Goal: Information Seeking & Learning: Learn about a topic

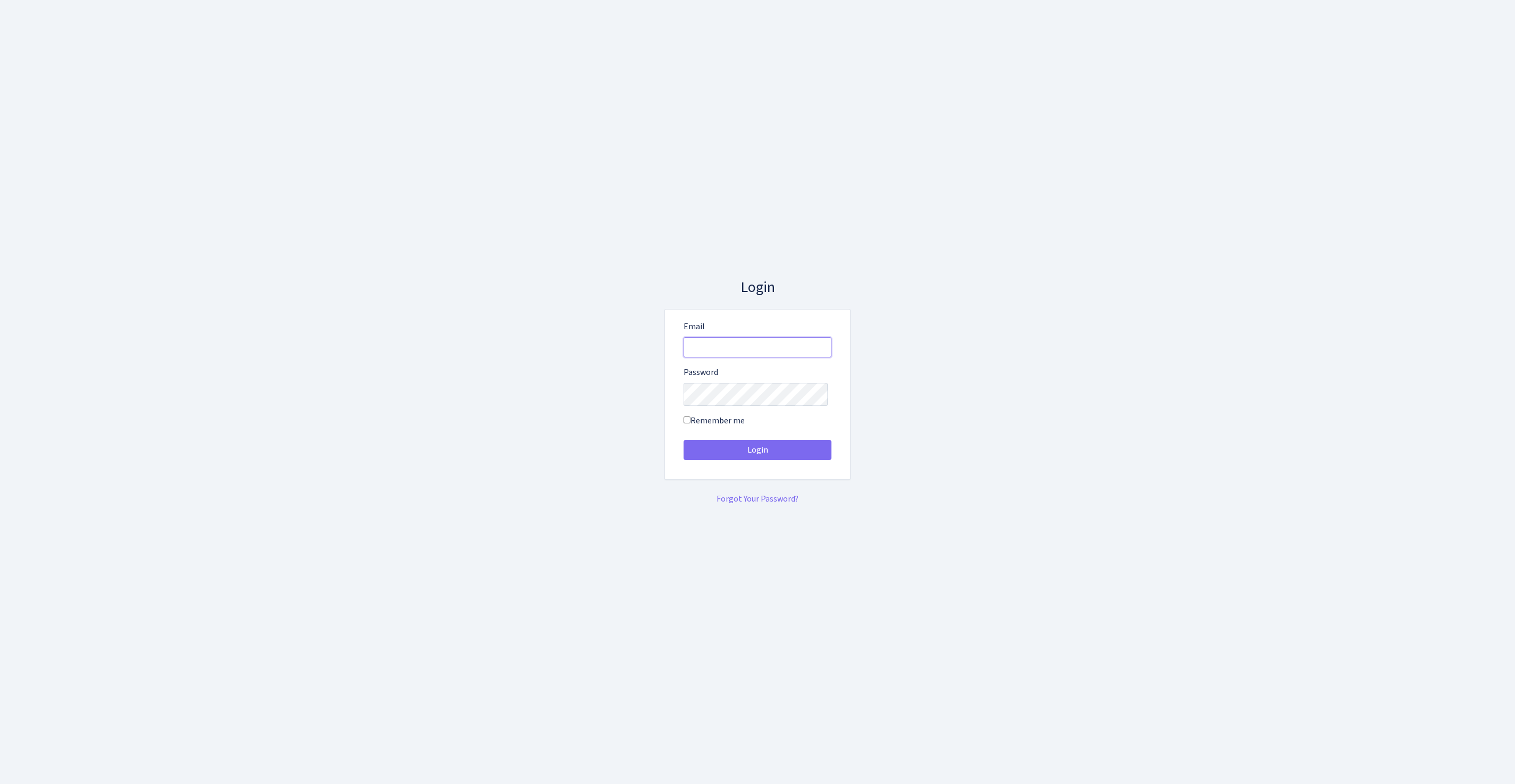
type input "feitan@bank.com"
click at [758, 454] on button "Login" at bounding box center [757, 450] width 148 height 20
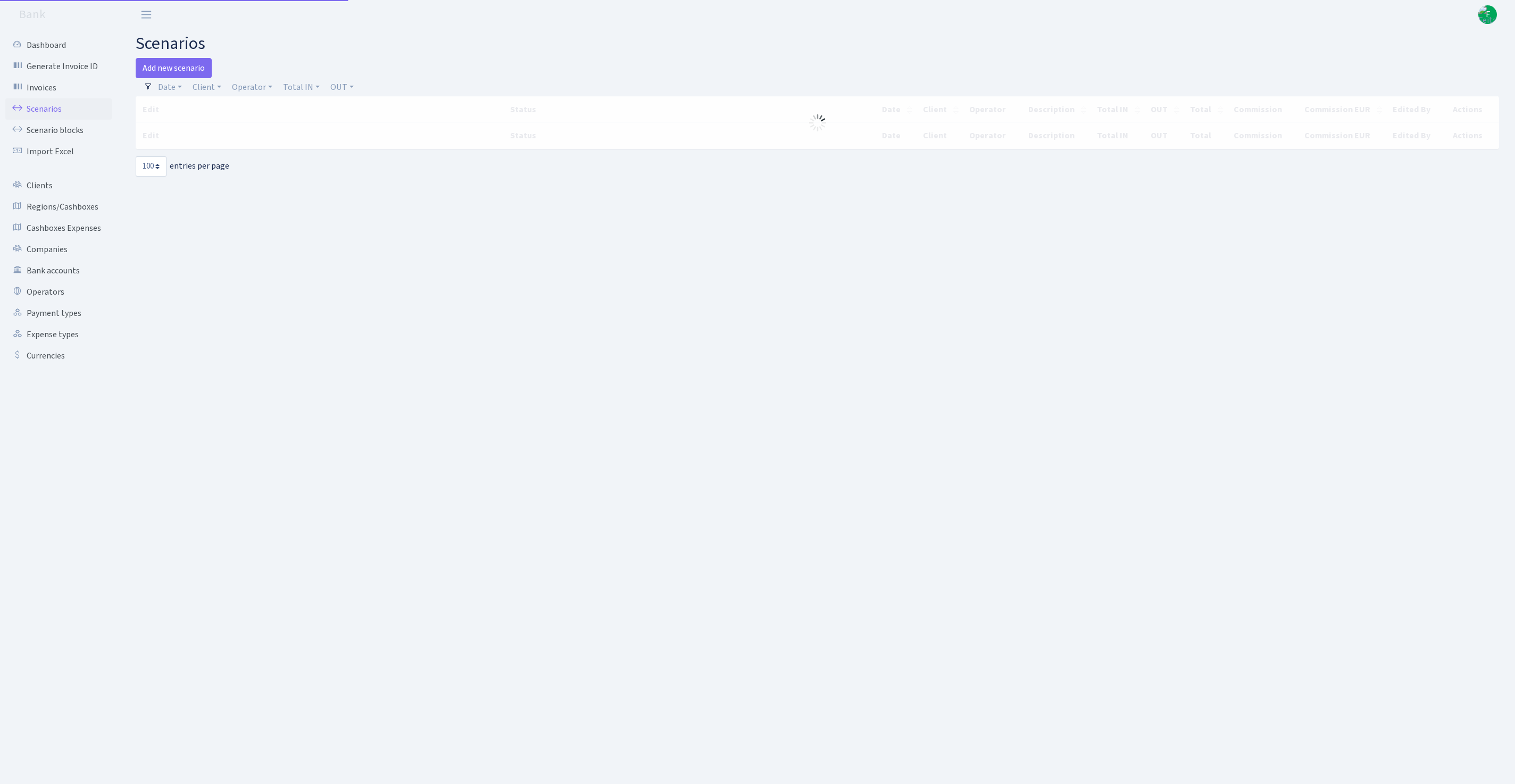
select select "100"
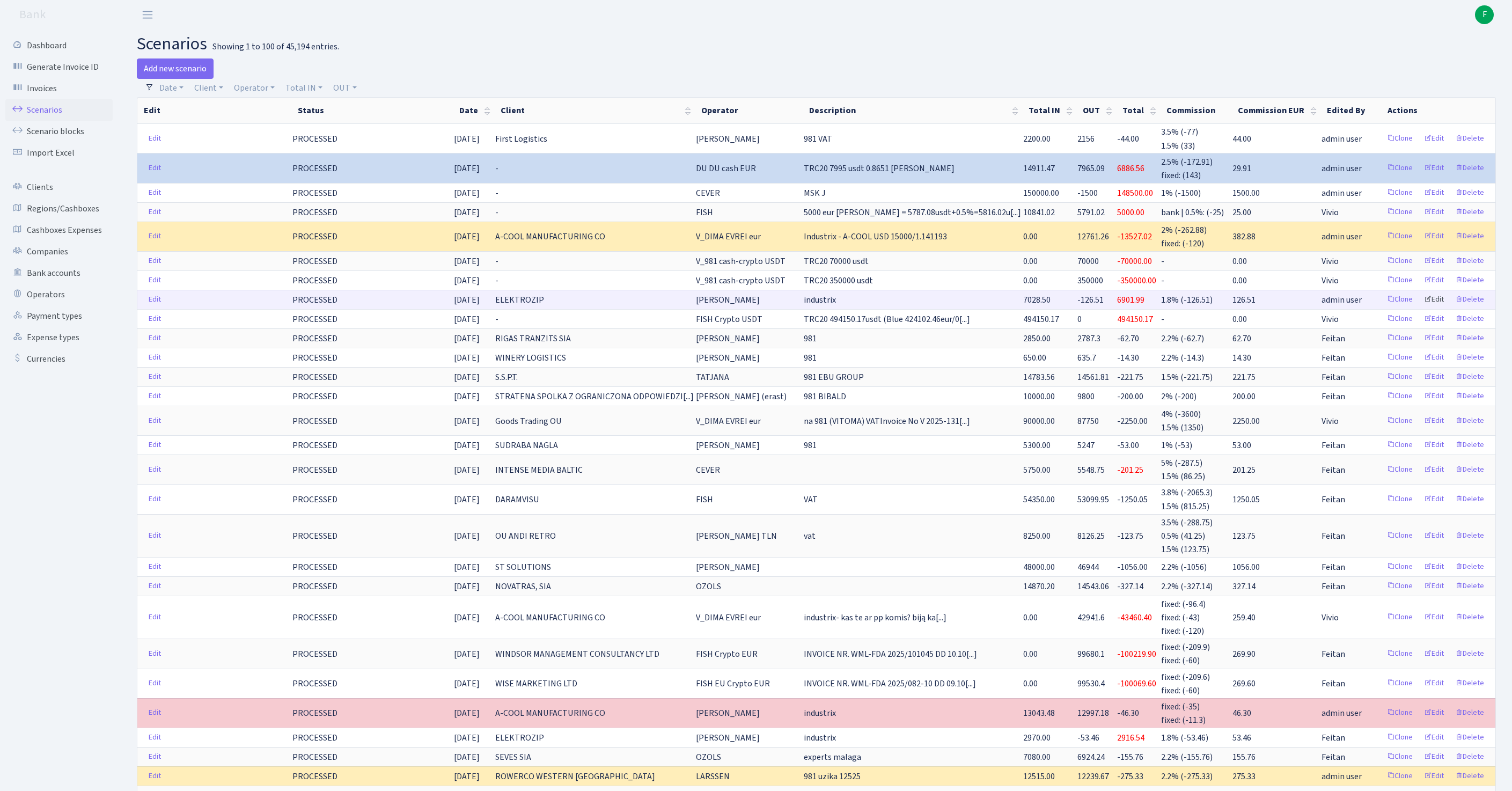
click at [1422, 308] on link "Edit" at bounding box center [1433, 299] width 29 height 17
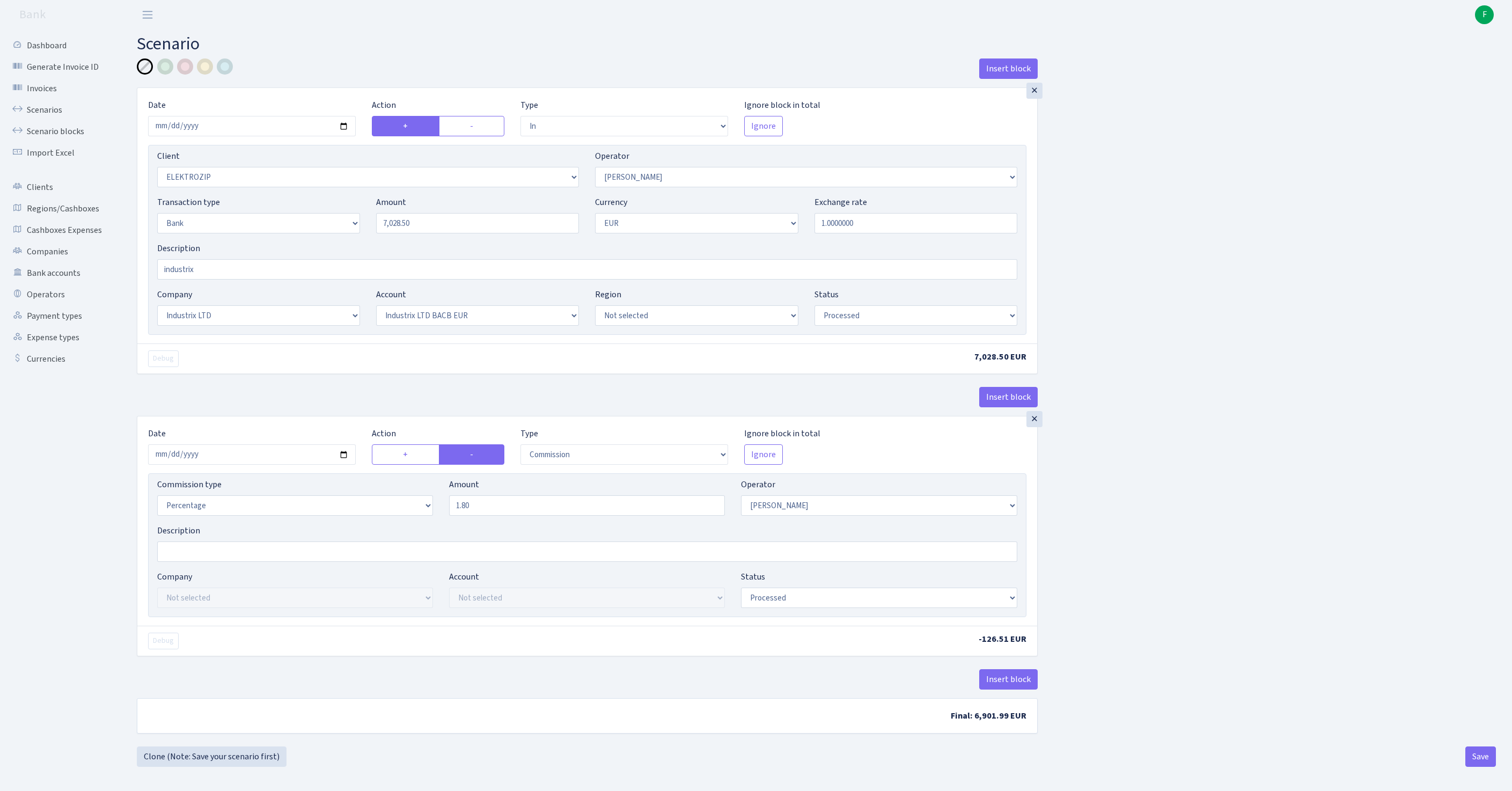
select select "in"
select select "3043"
select select "10"
select select "2"
select select "1"
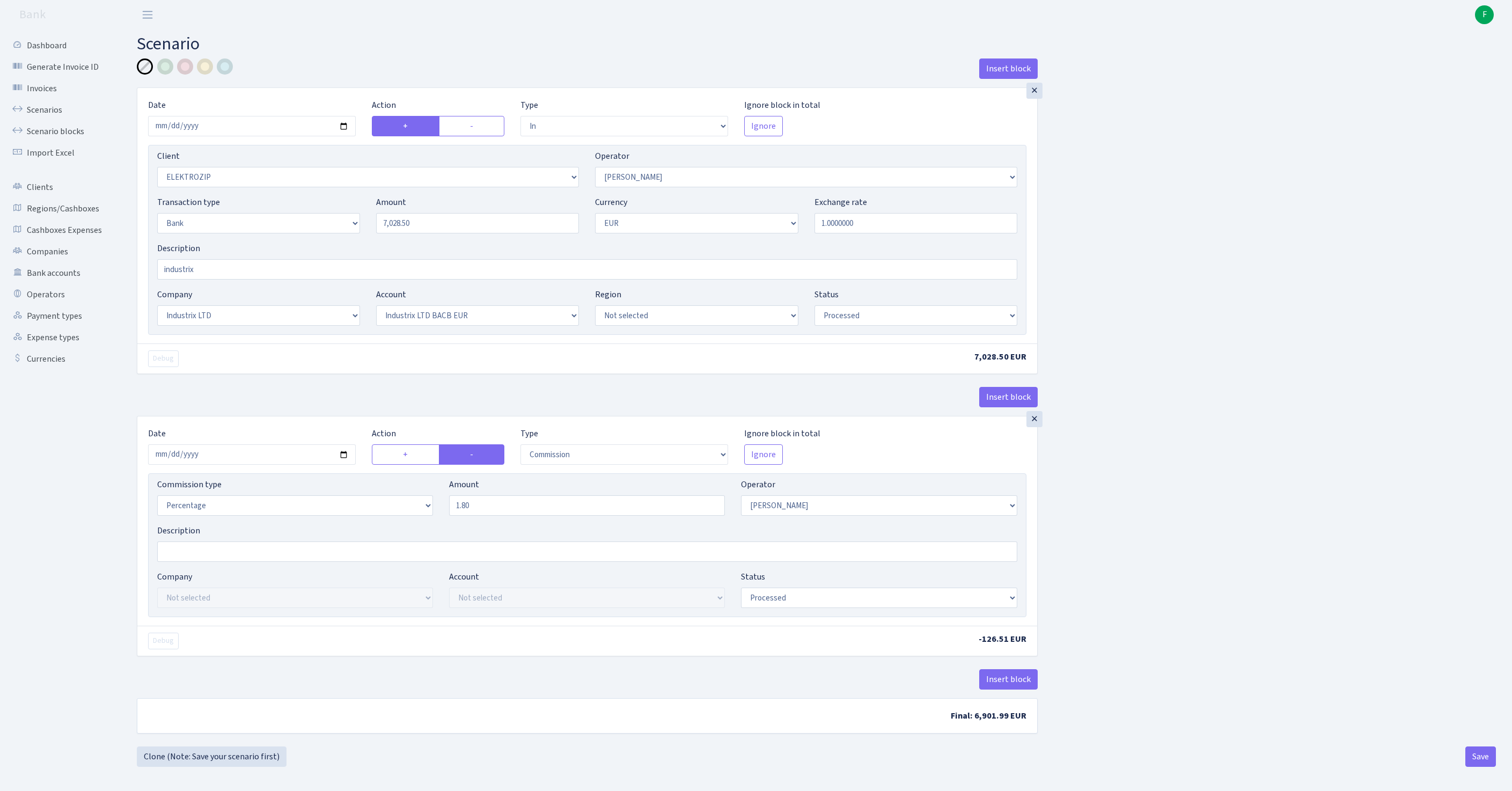
select select "17"
select select "41"
select select "processed"
select select "commission"
select select "10"
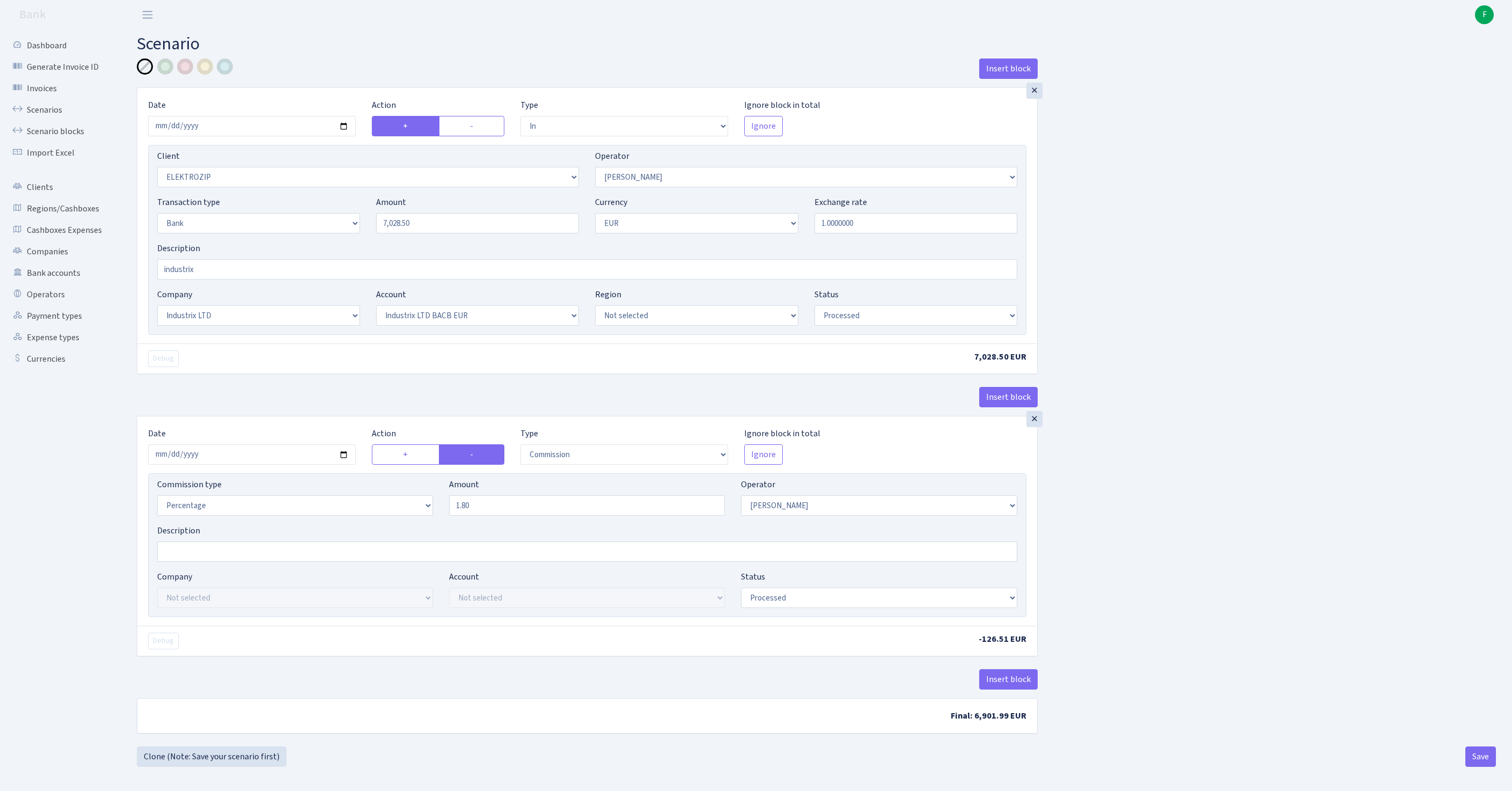
select select "processed"
click at [1478, 751] on button "Save" at bounding box center [1480, 754] width 31 height 21
select select "in"
select select "3043"
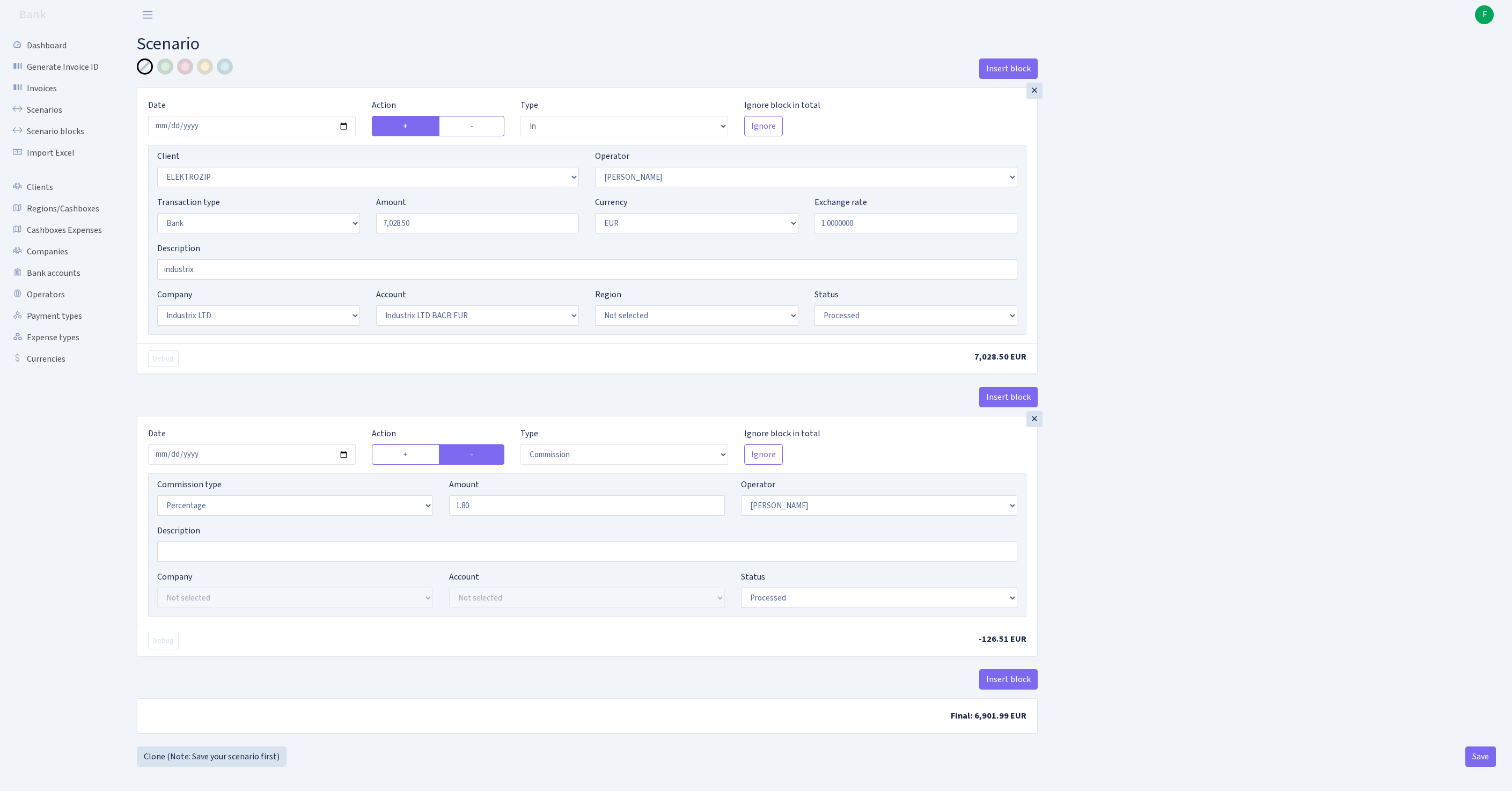
select select "10"
select select "2"
select select "1"
select select "17"
select select "41"
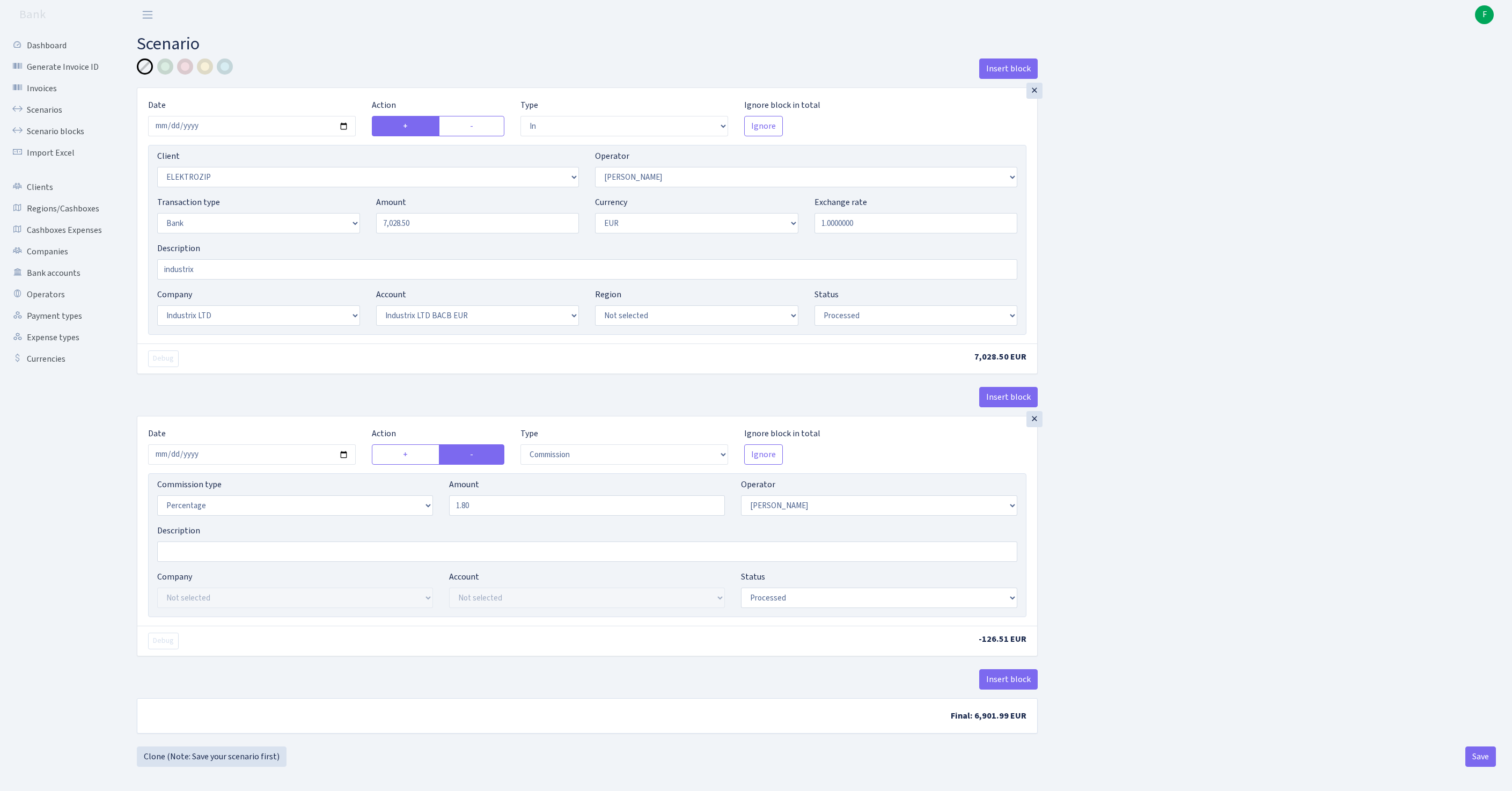
select select "processed"
select select "commission"
select select "10"
select select "processed"
click at [47, 119] on link "Scenarios" at bounding box center [59, 110] width 107 height 21
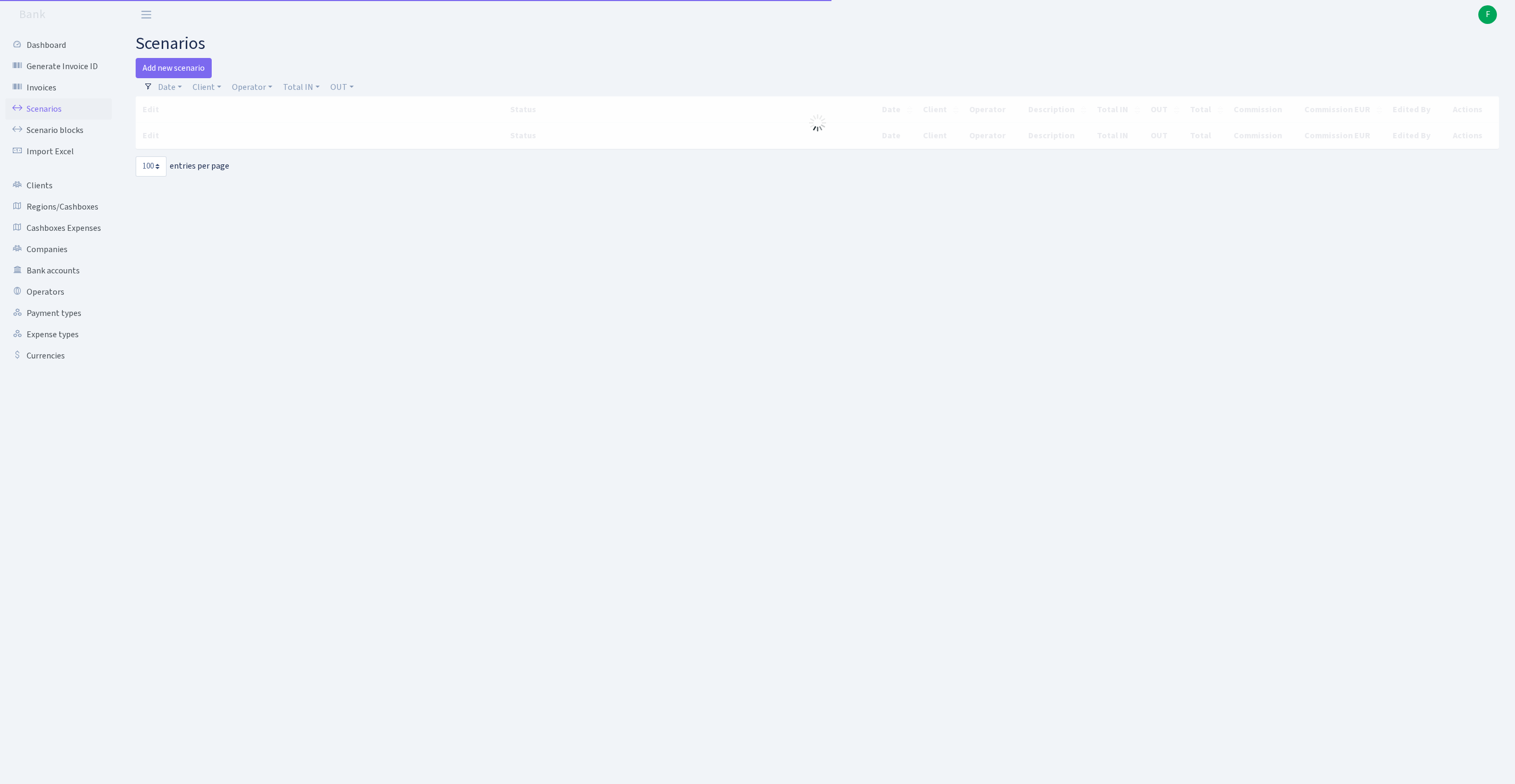
select select "100"
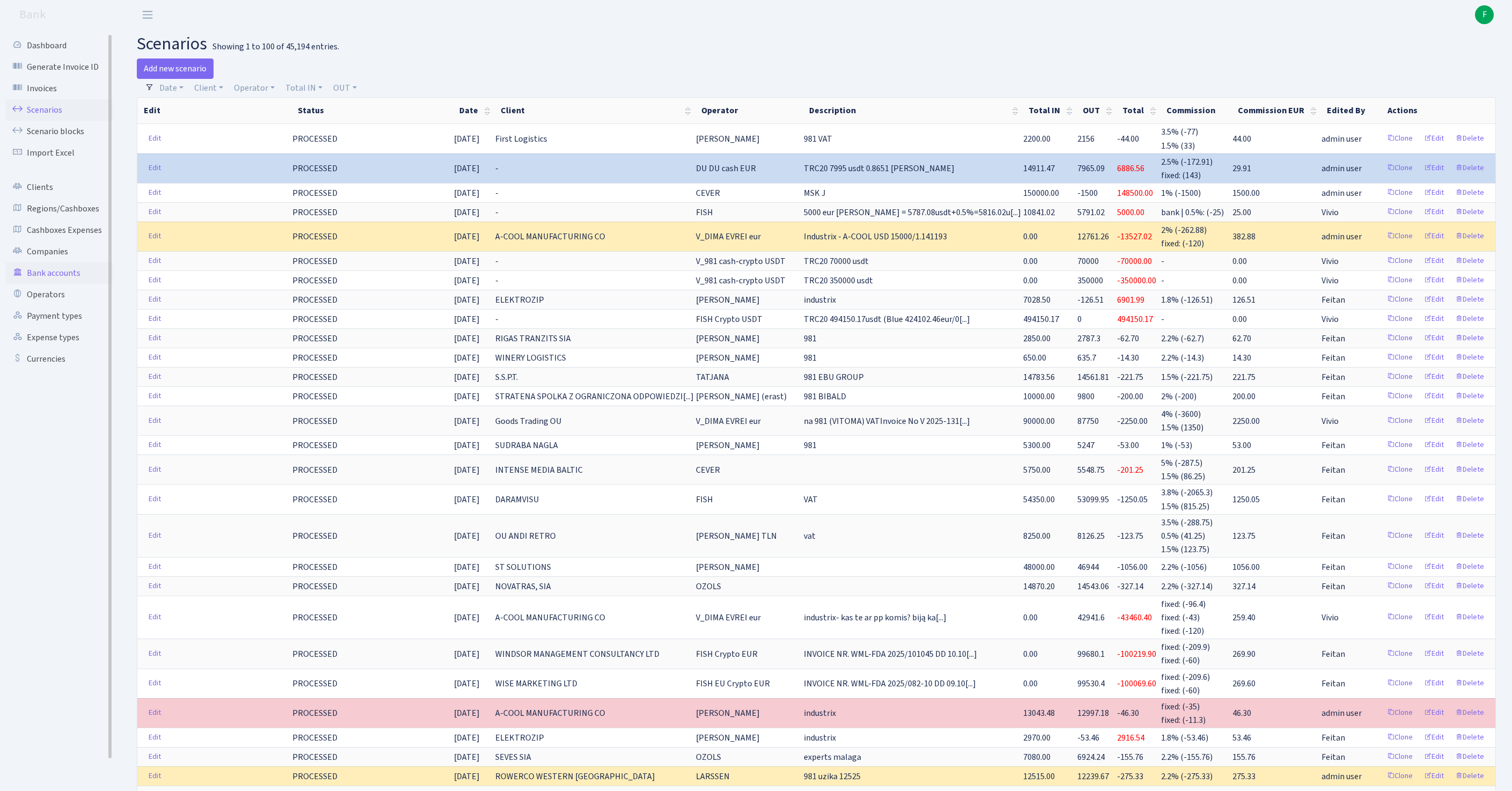
click at [65, 284] on link "Bank accounts" at bounding box center [59, 273] width 107 height 21
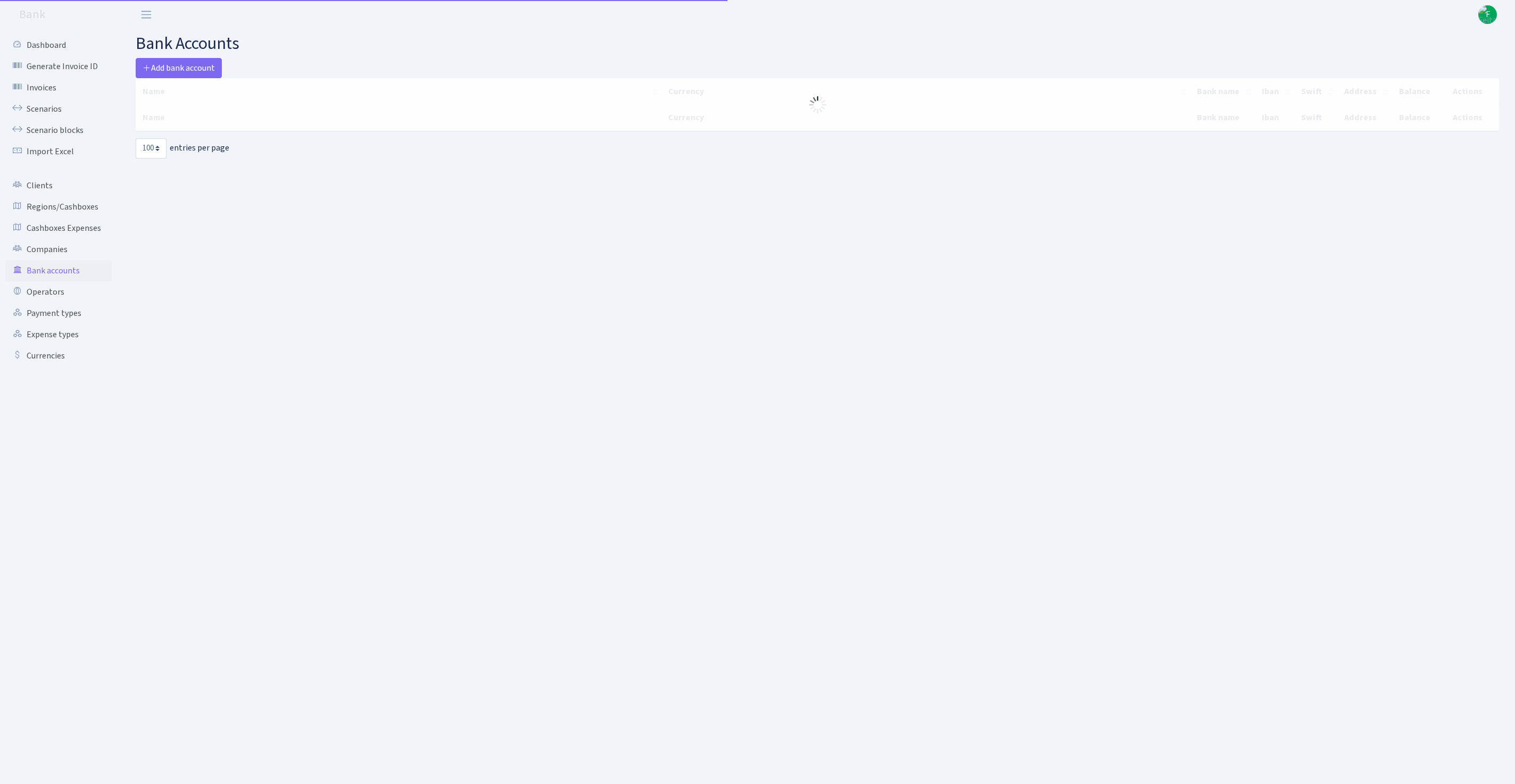
select select "100"
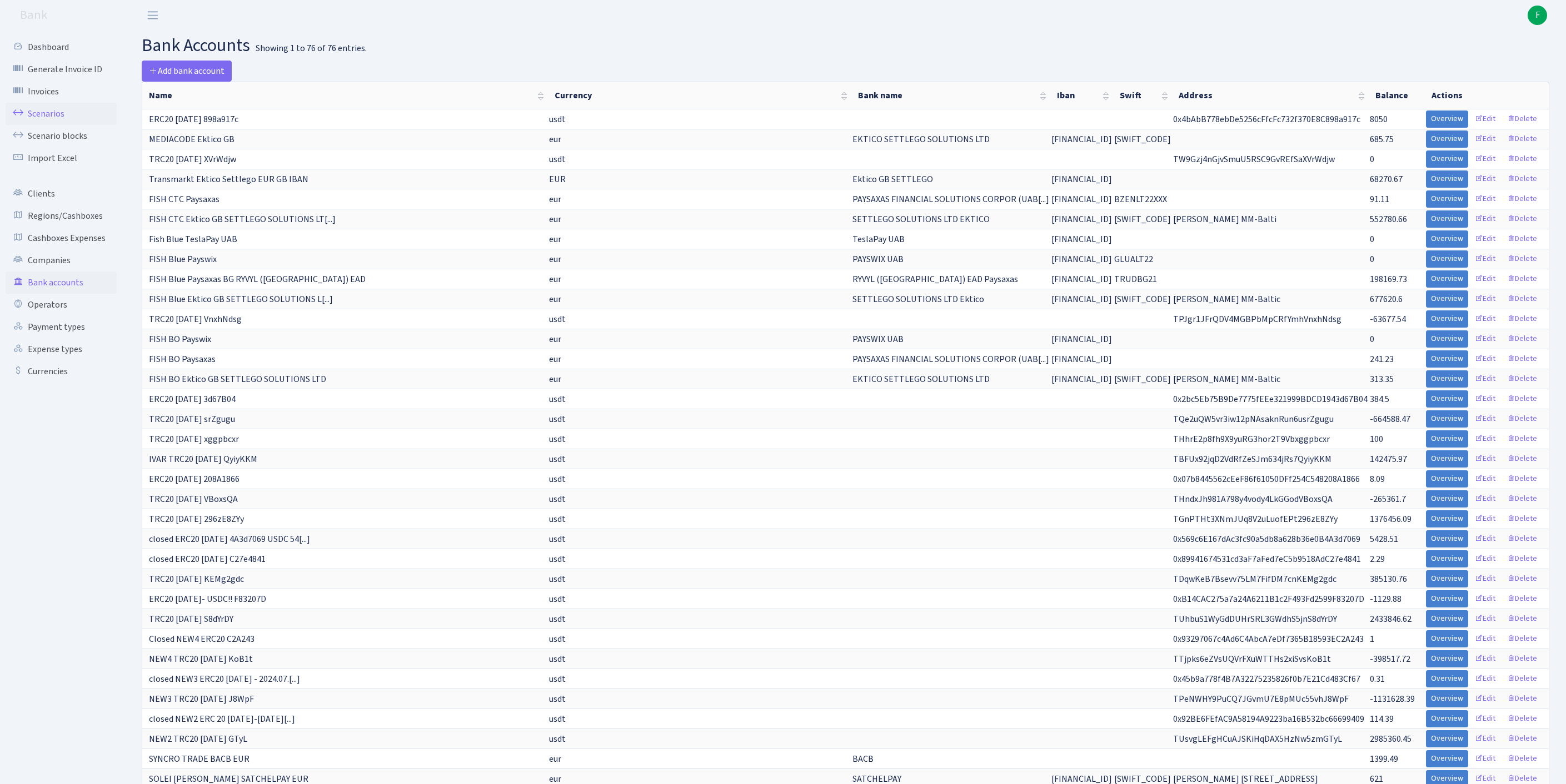
click at [52, 119] on link "Scenarios" at bounding box center [61, 114] width 111 height 22
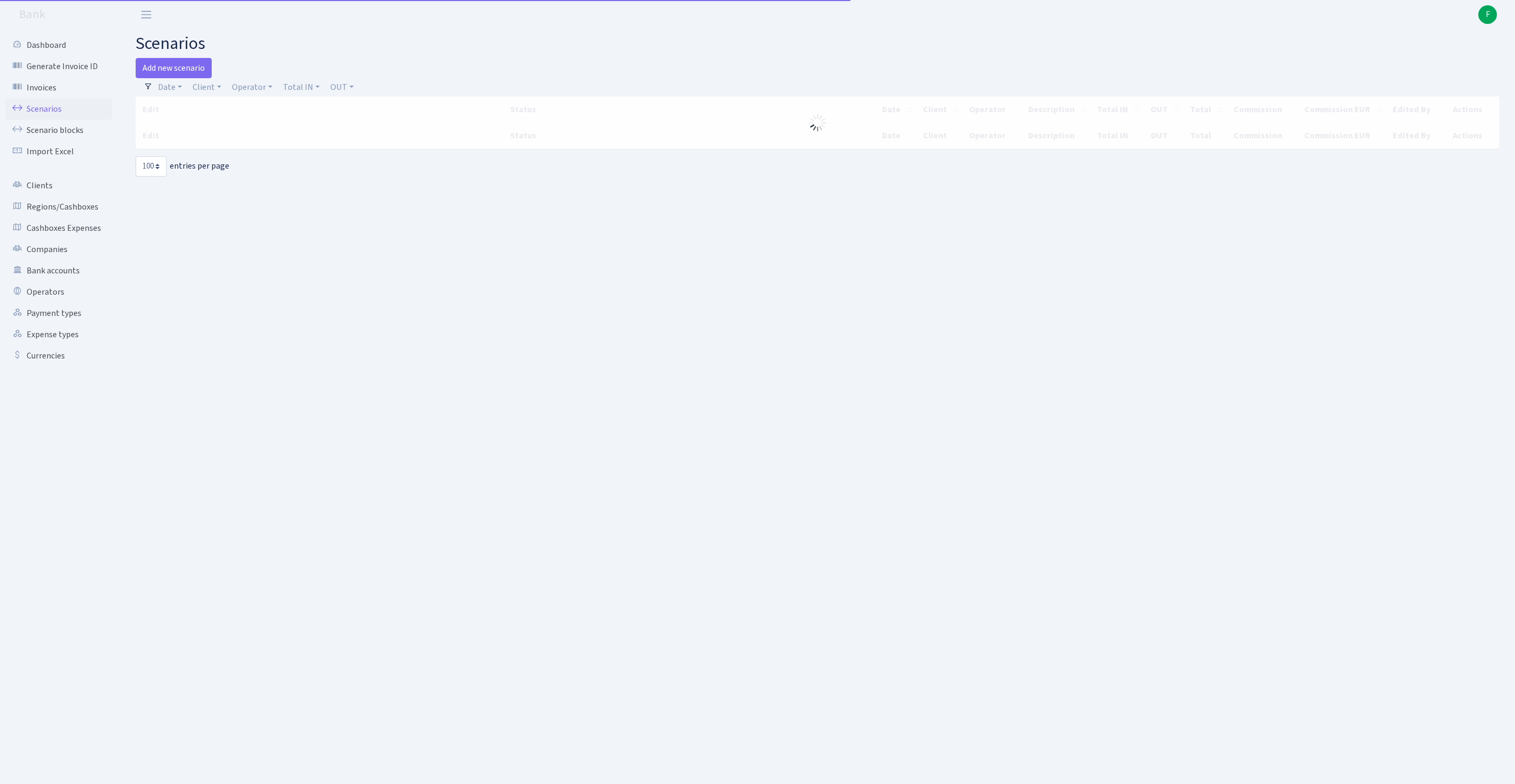
select select "100"
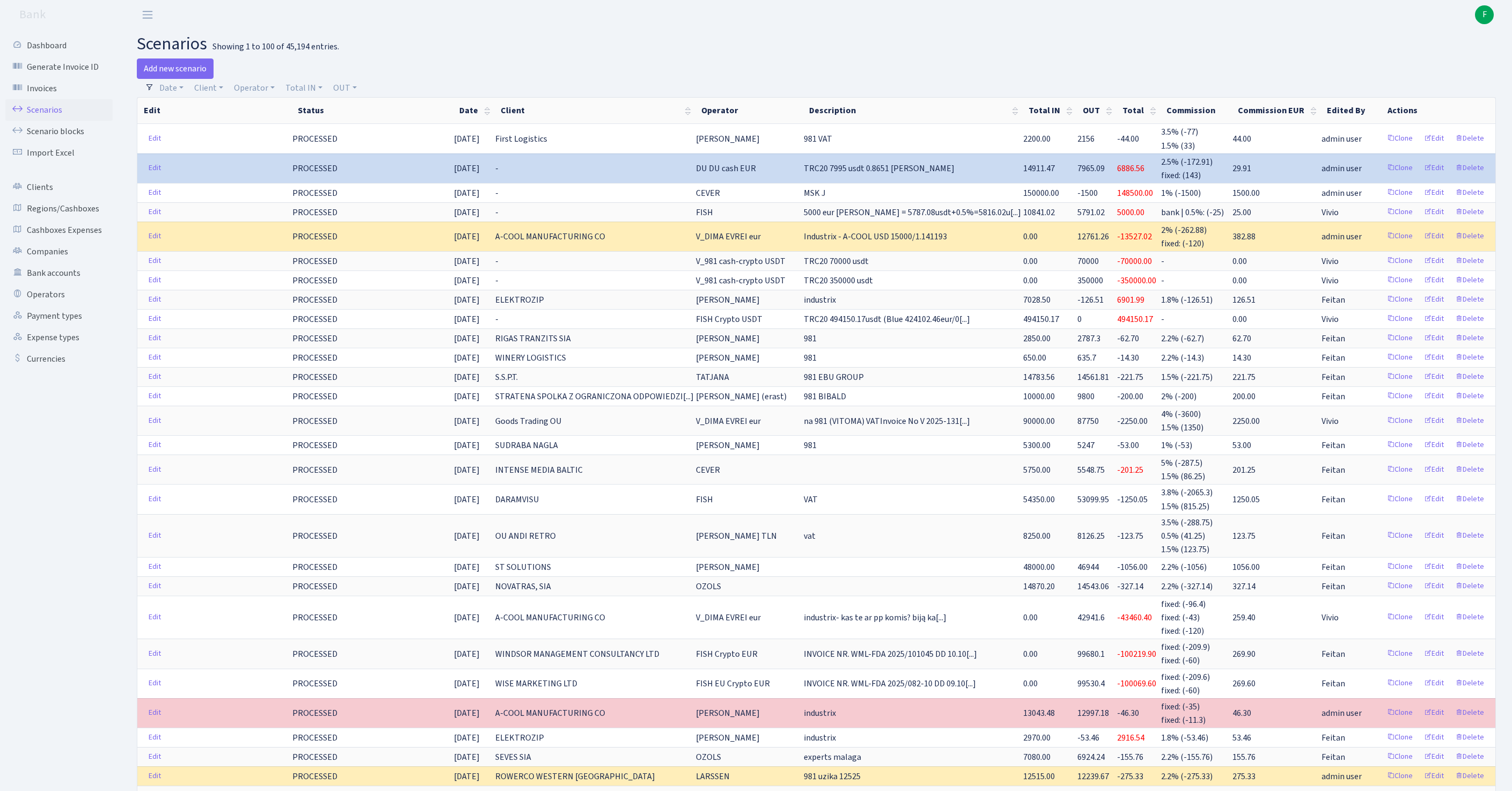
click at [872, 45] on h2 "scenarios Showing 1 to 100 of 45,194 entries." at bounding box center [816, 44] width 1359 height 21
click at [271, 92] on link "Operator" at bounding box center [254, 87] width 49 height 18
click at [277, 134] on input "search" at bounding box center [278, 126] width 89 height 17
type input "fikus"
select select "388"
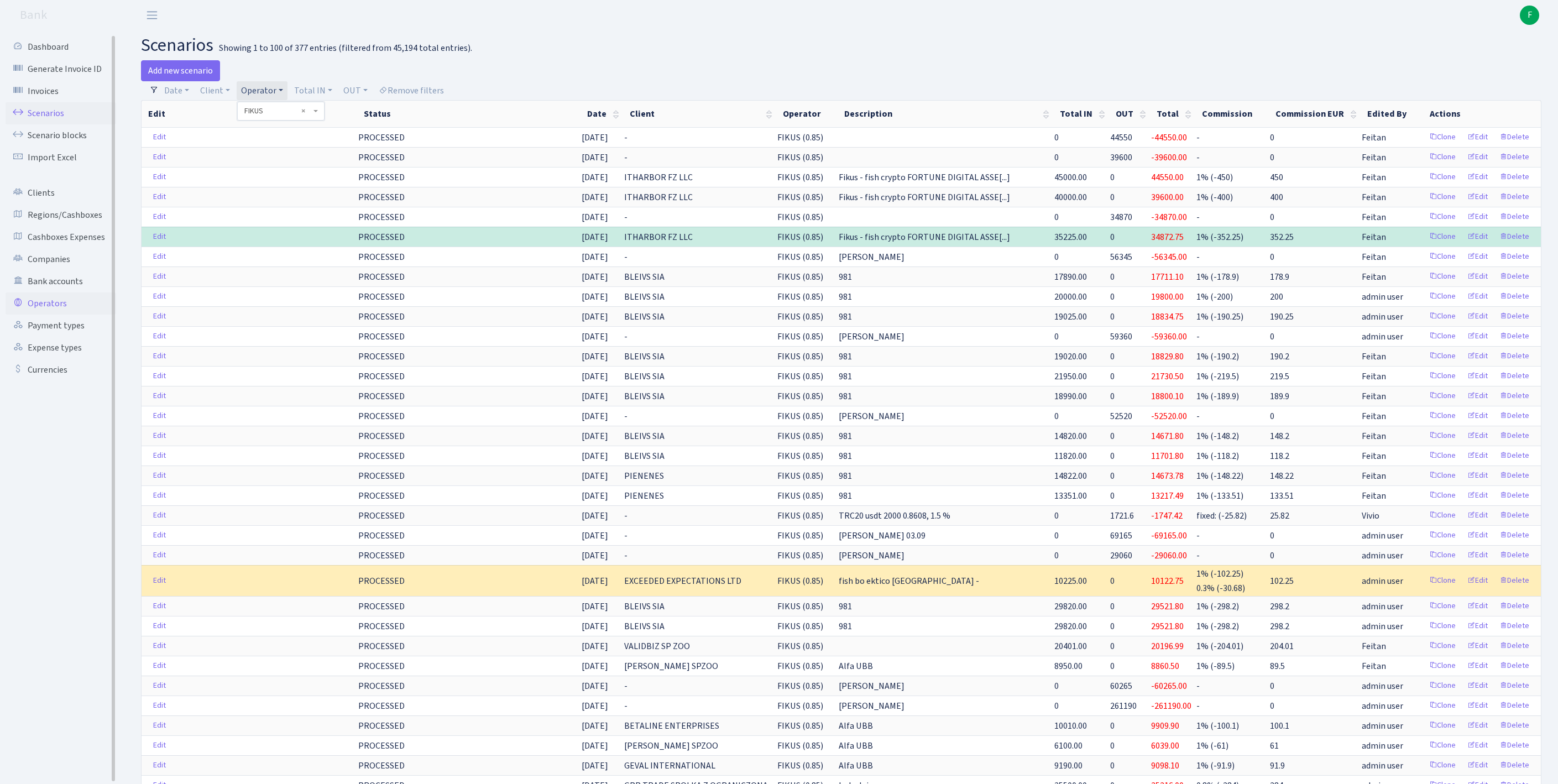
click at [52, 314] on link "Operators" at bounding box center [61, 303] width 111 height 22
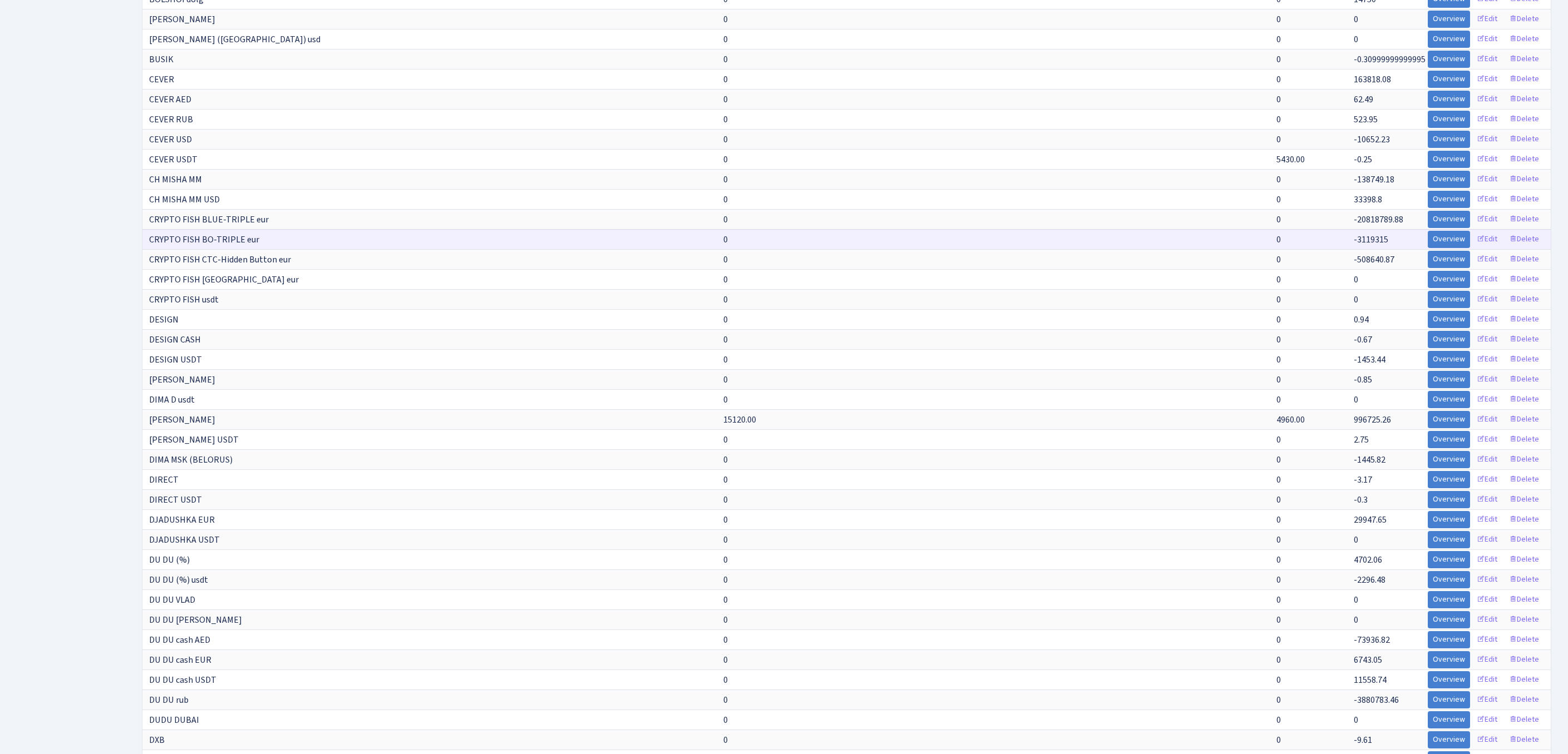
scroll to position [1979, 0]
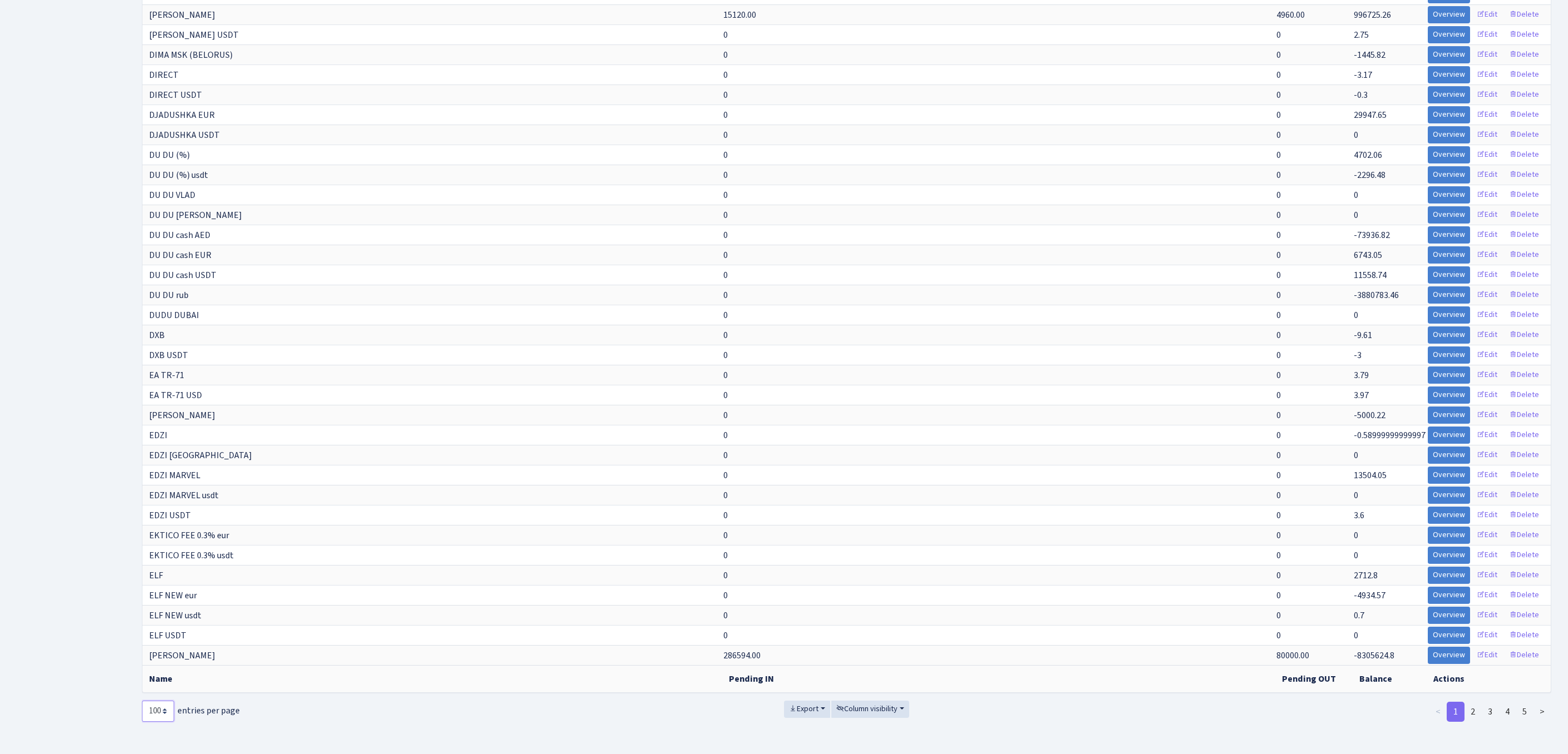
select select "-1"
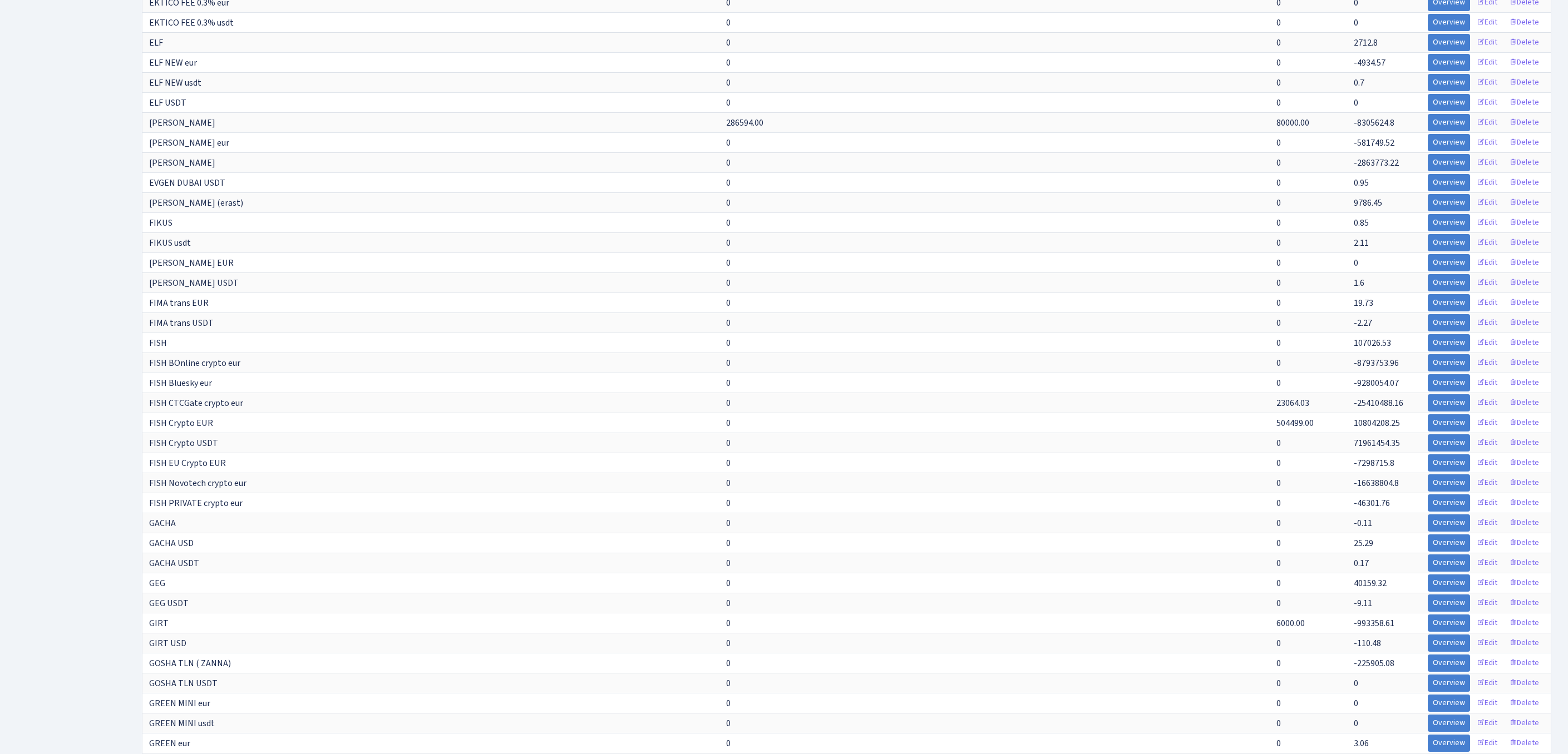
scroll to position [7311, 0]
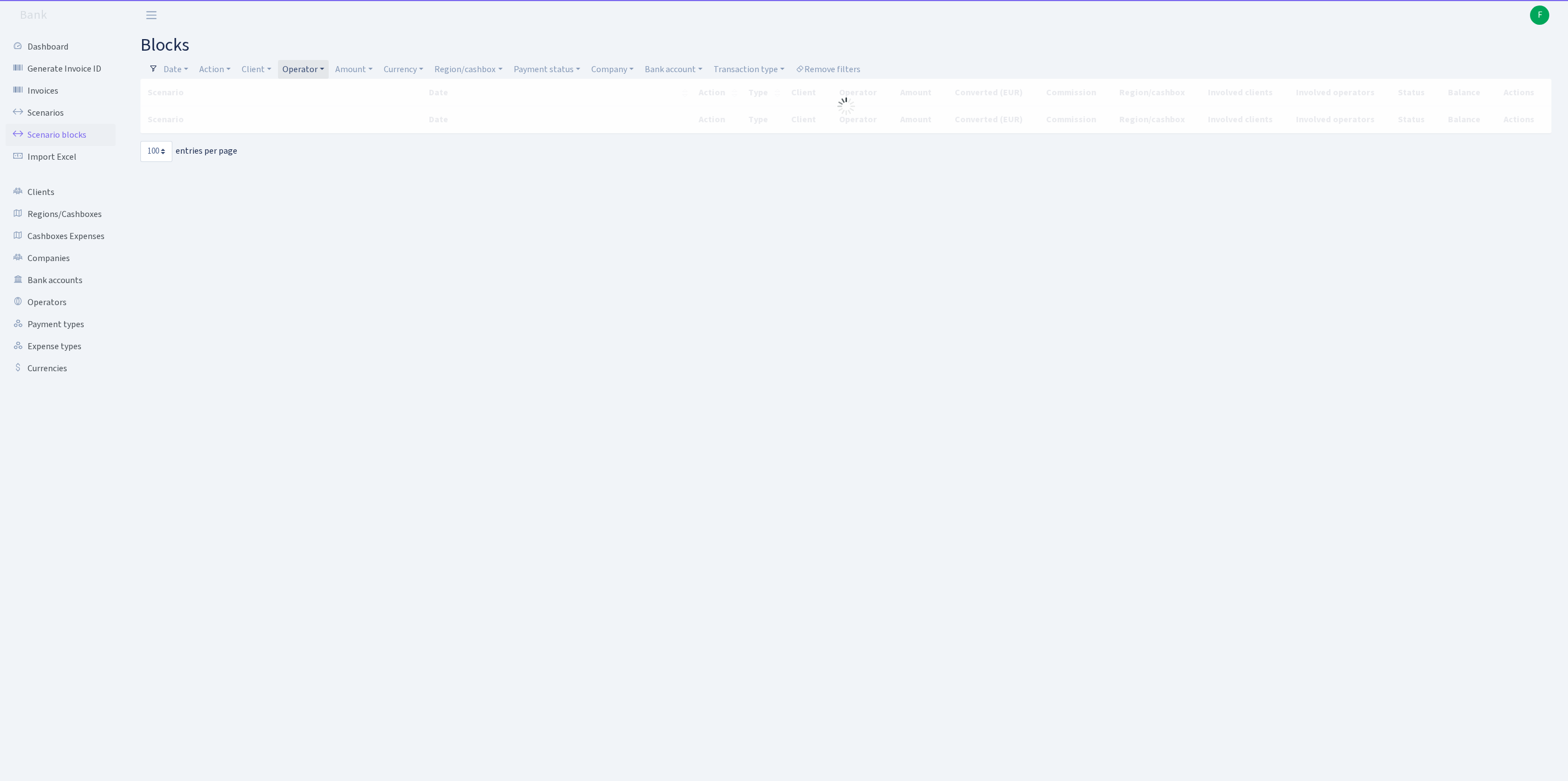
select select "100"
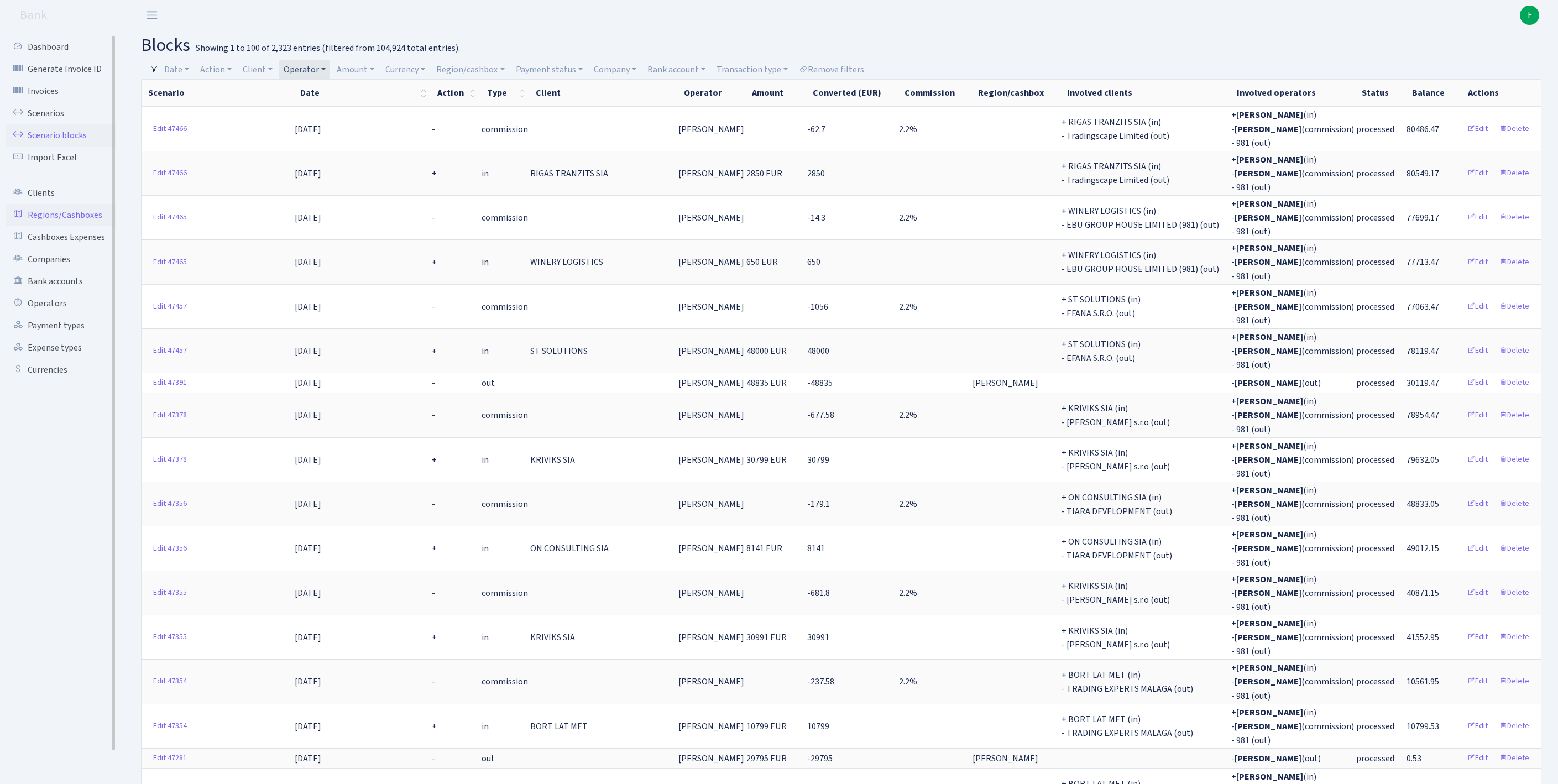
click at [83, 226] on link "Regions/Cashboxes" at bounding box center [61, 215] width 111 height 22
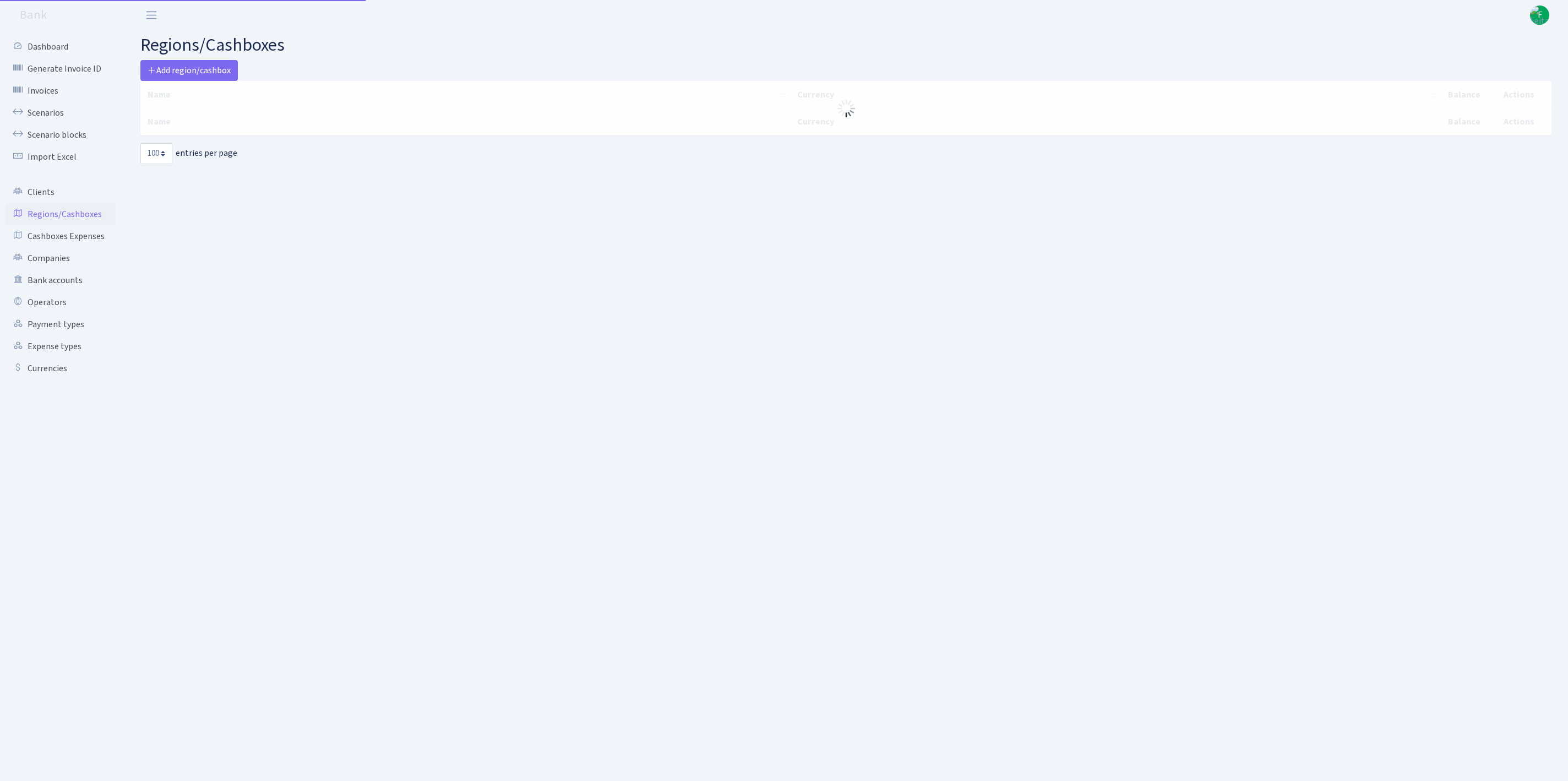
select select "100"
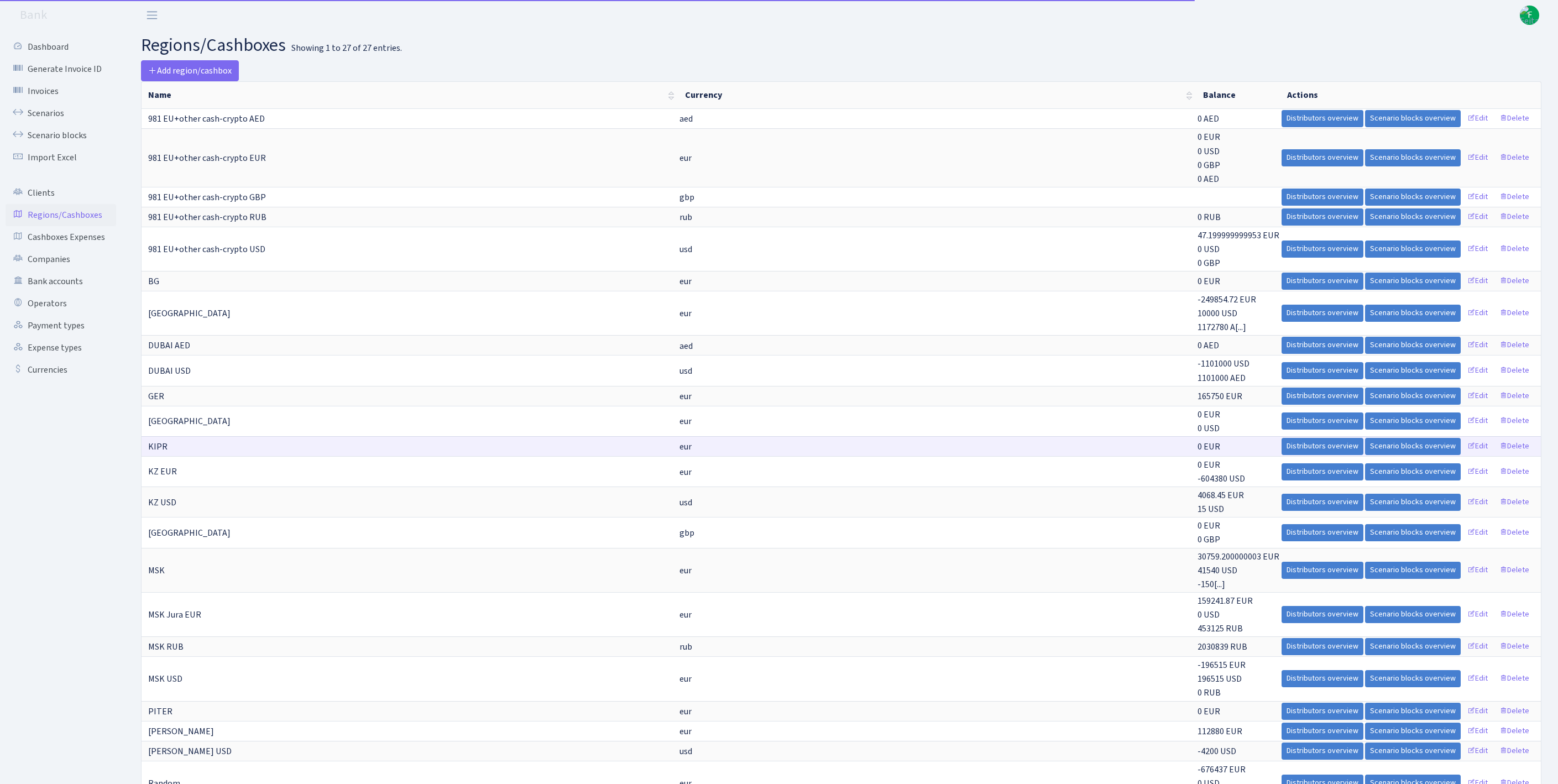
scroll to position [359, 0]
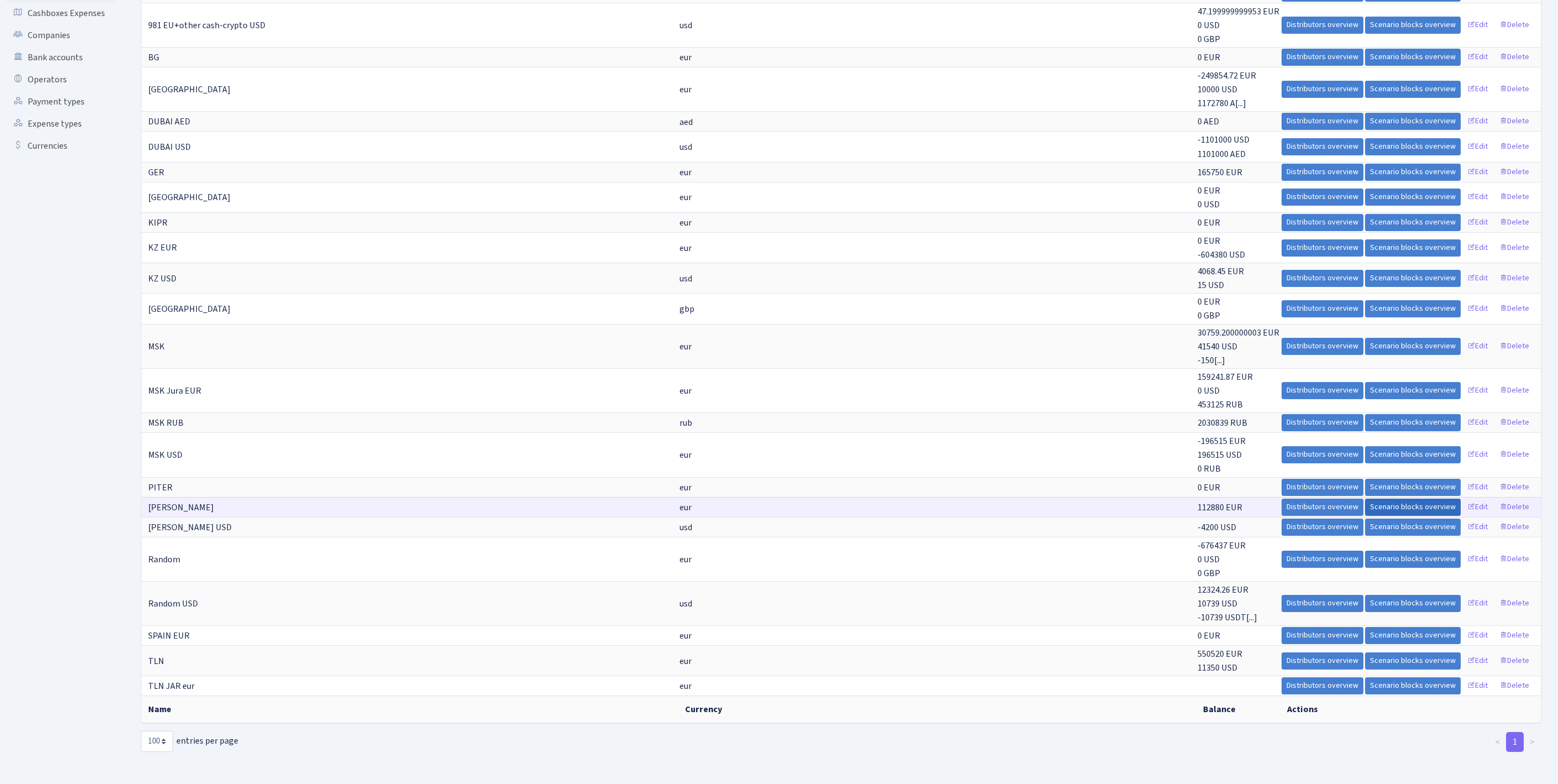
click at [1365, 499] on link "Scenario blocks overview" at bounding box center [1412, 507] width 96 height 17
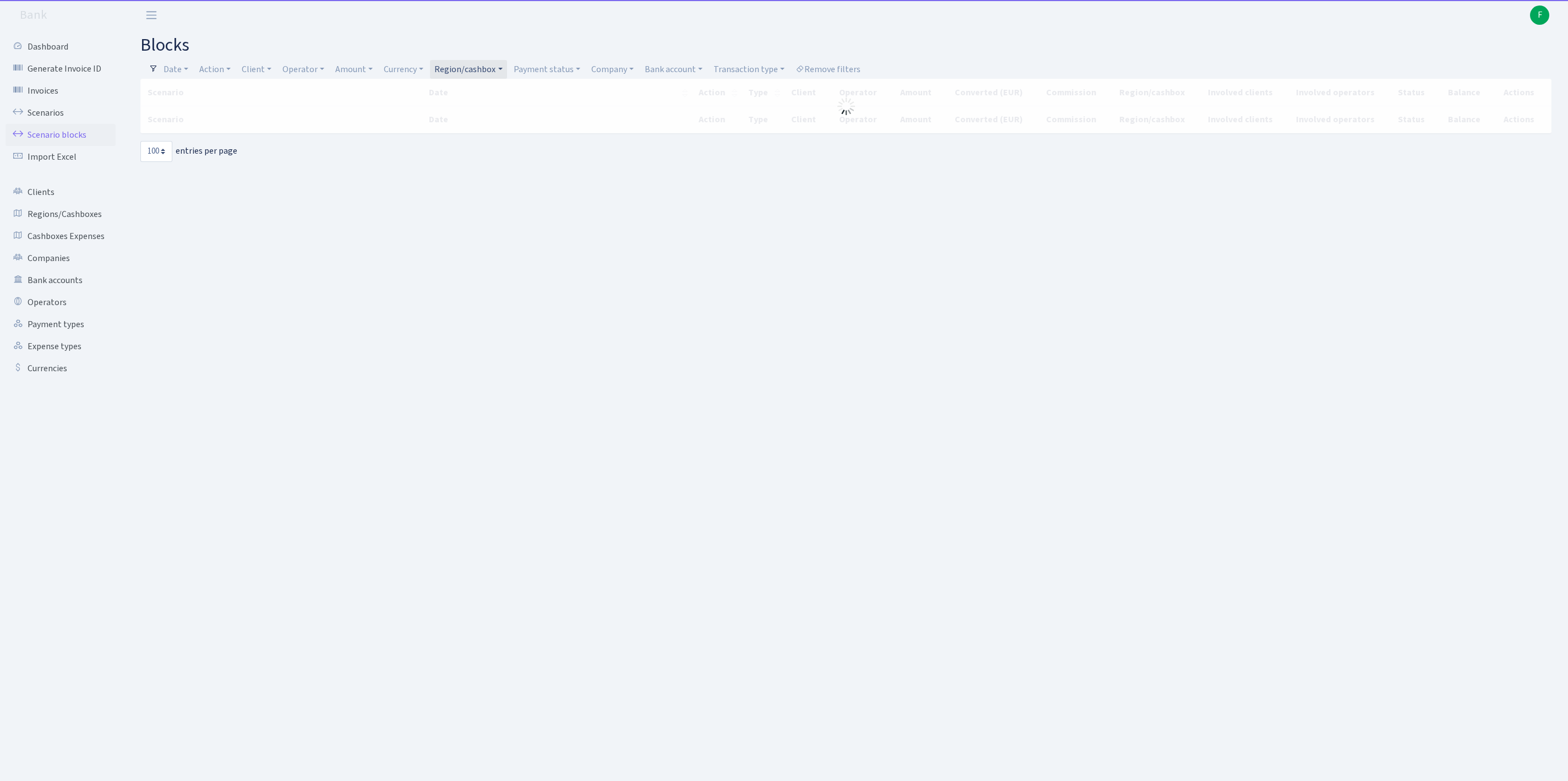
select select "100"
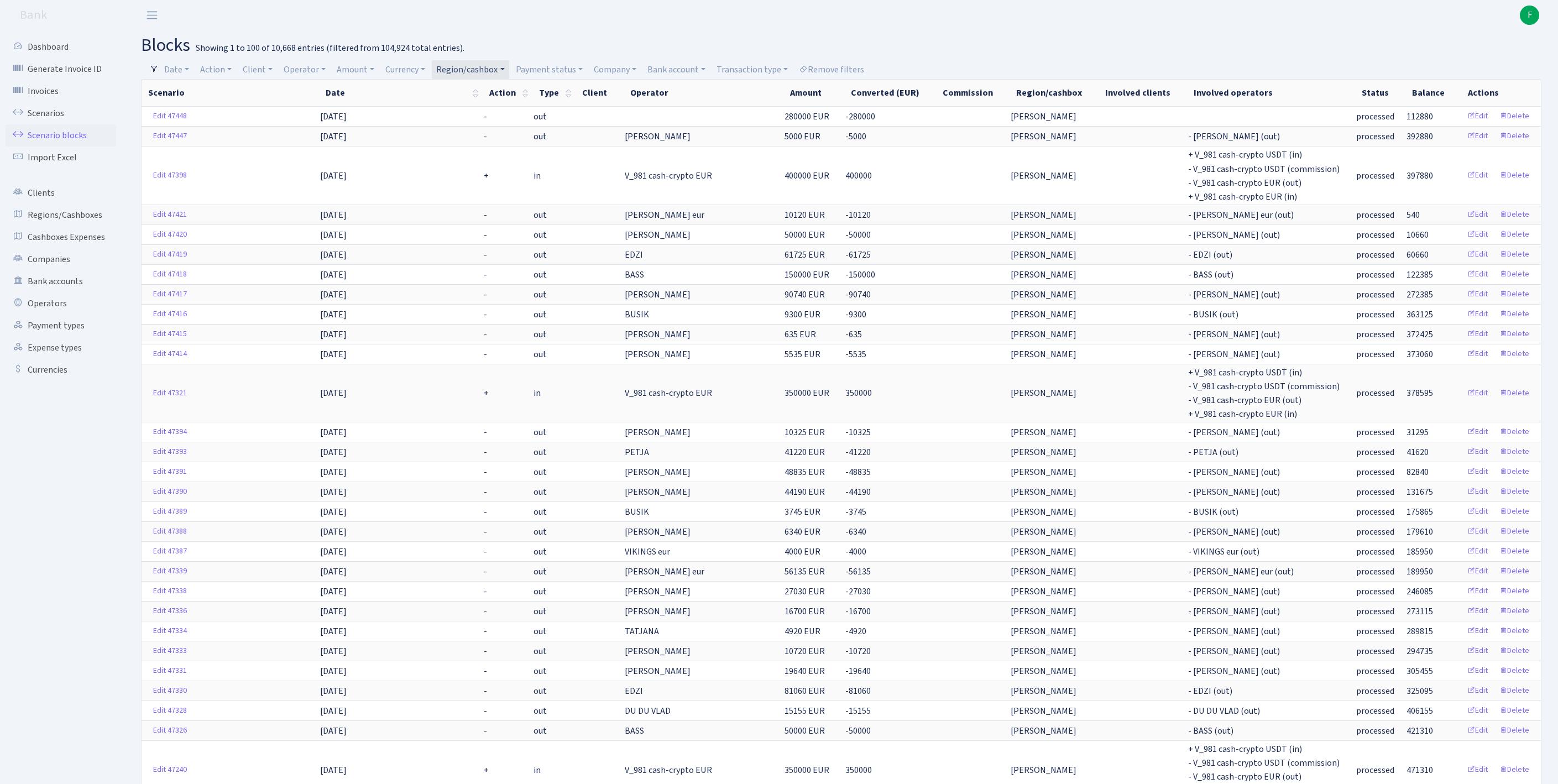
click at [855, 1] on header "Bank F My Account Logout" at bounding box center [779, 15] width 1558 height 30
